Goal: Check status: Check status

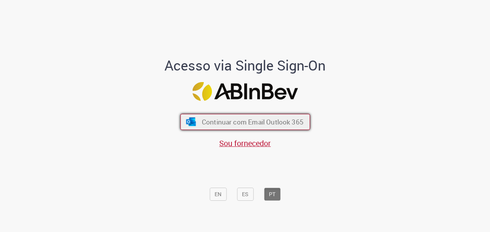
click at [268, 122] on span "Continuar com Email Outlook 365" at bounding box center [252, 121] width 102 height 9
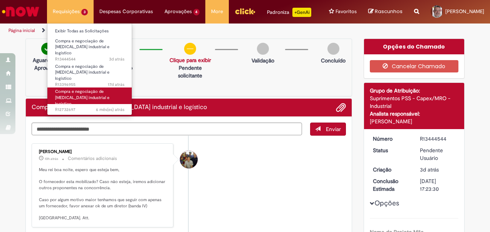
click at [87, 89] on span "Compra e negociação de [MEDICAL_DATA] industrial e logístico" at bounding box center [82, 98] width 54 height 18
click at [87, 87] on link "Compra e negociação de [MEDICAL_DATA] industrial e logístico 6 mês(es) atrás 6 …" at bounding box center [89, 95] width 85 height 17
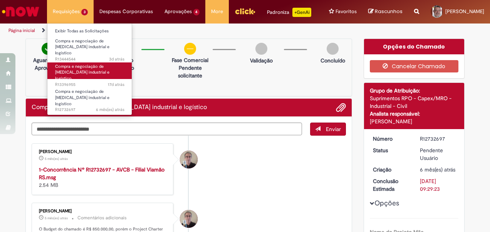
click at [67, 65] on span "Compra e negociação de [MEDICAL_DATA] industrial e logístico" at bounding box center [82, 73] width 54 height 18
